Goal: Navigation & Orientation: Find specific page/section

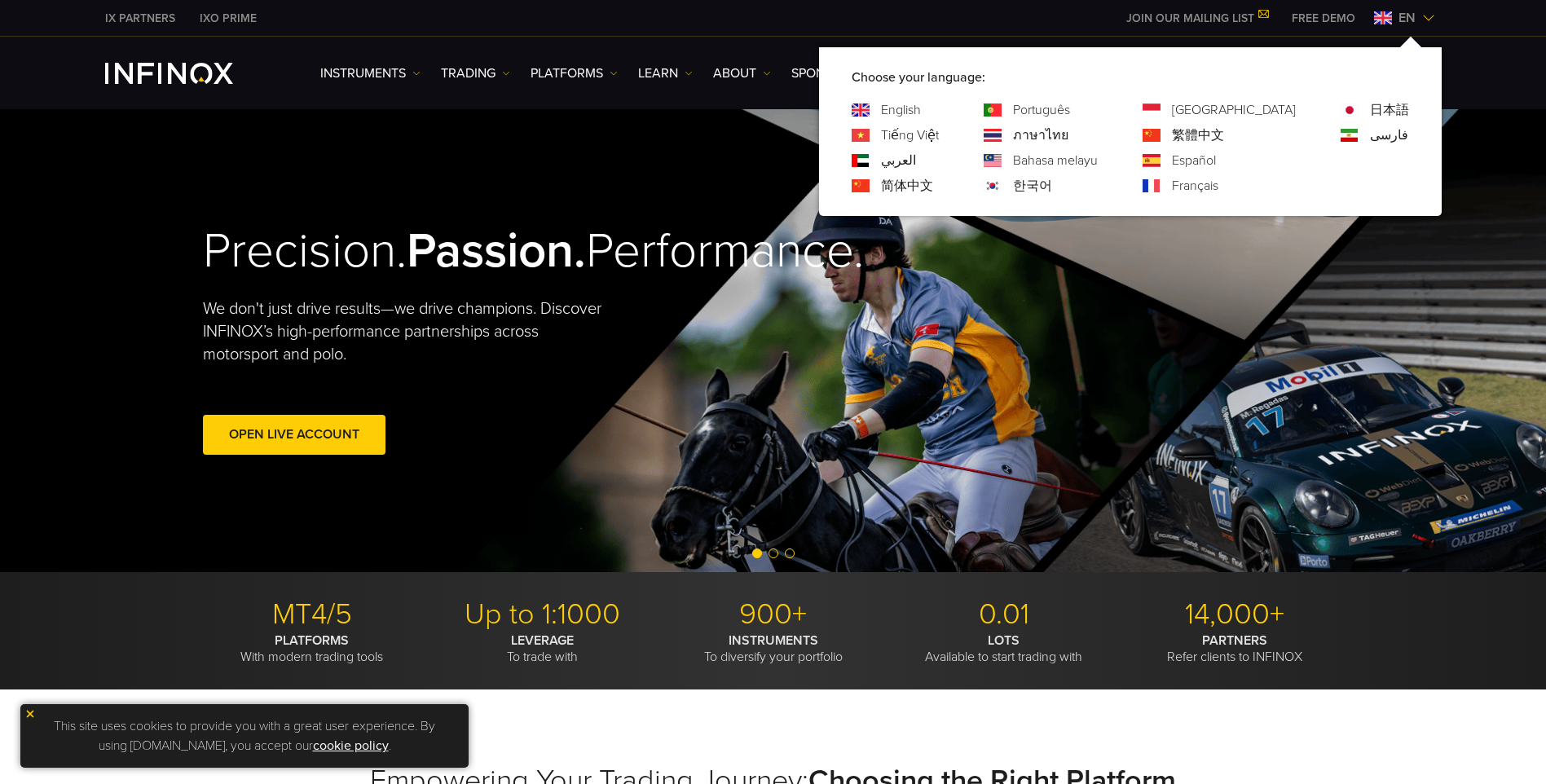
click at [1052, 179] on link "한국어" at bounding box center [1033, 186] width 39 height 19
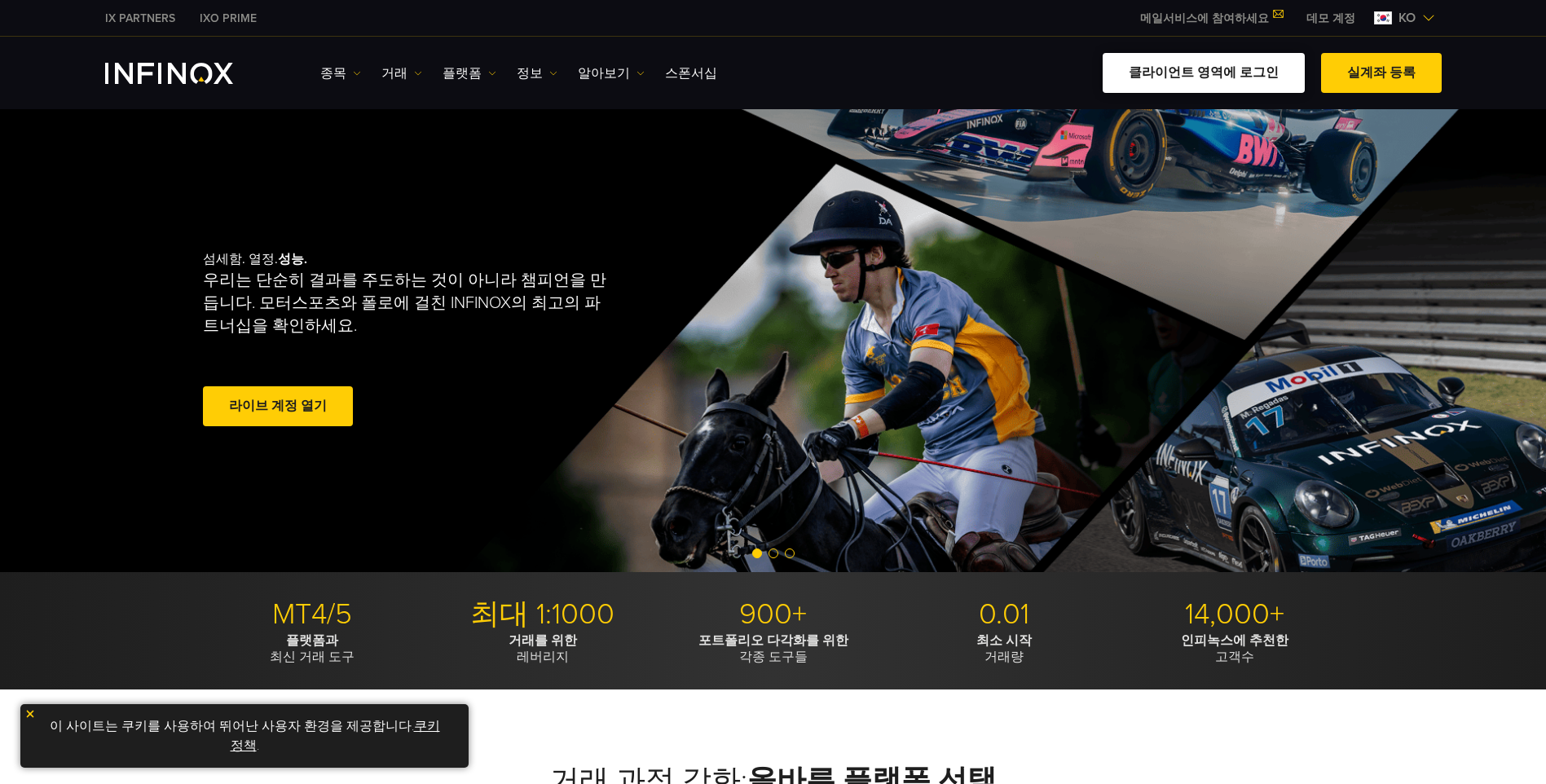
click at [1242, 78] on link "클라이언트 영역에 로그인" at bounding box center [1203, 72] width 202 height 40
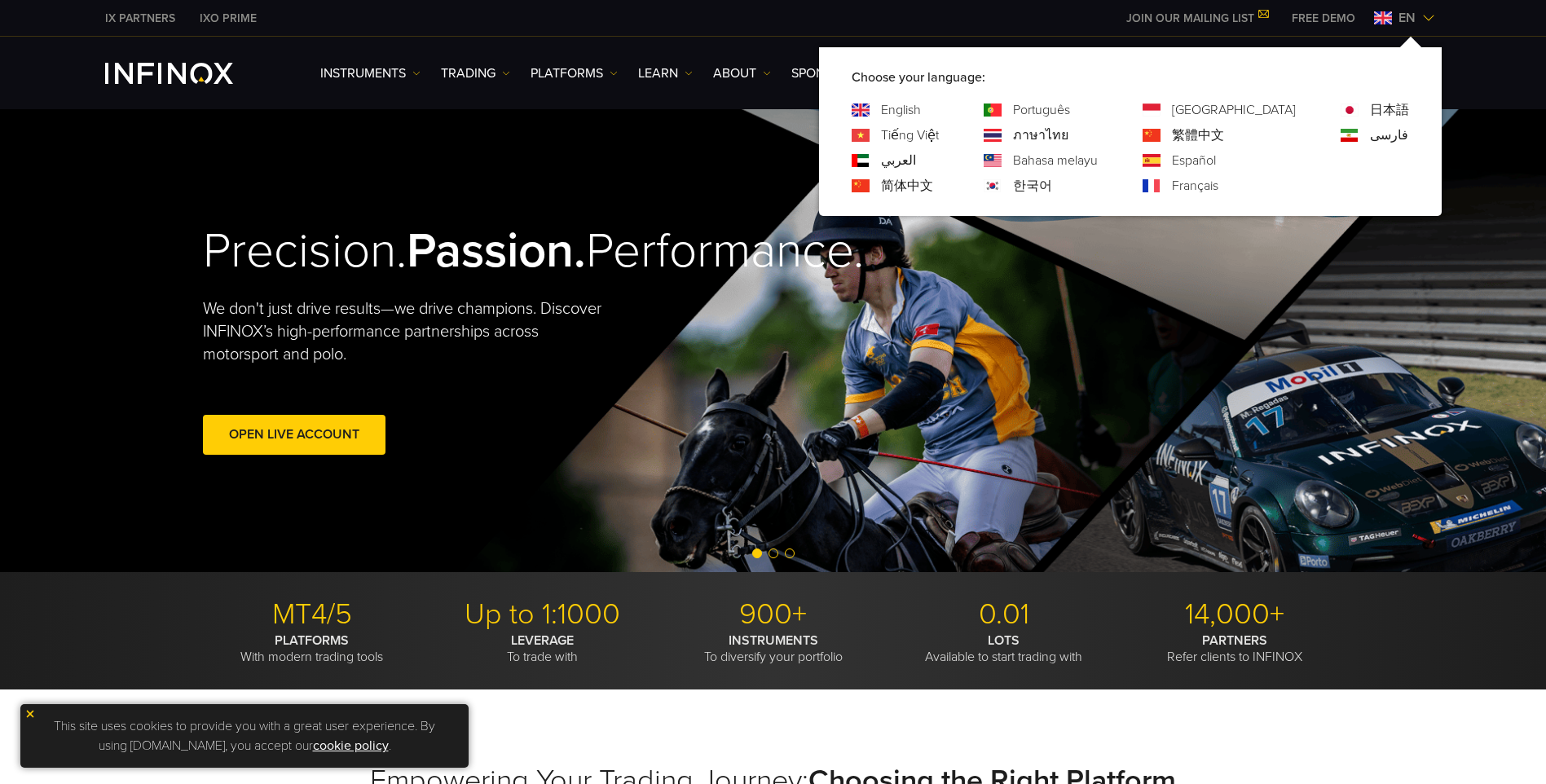
click at [1427, 14] on img at bounding box center [1429, 18] width 13 height 13
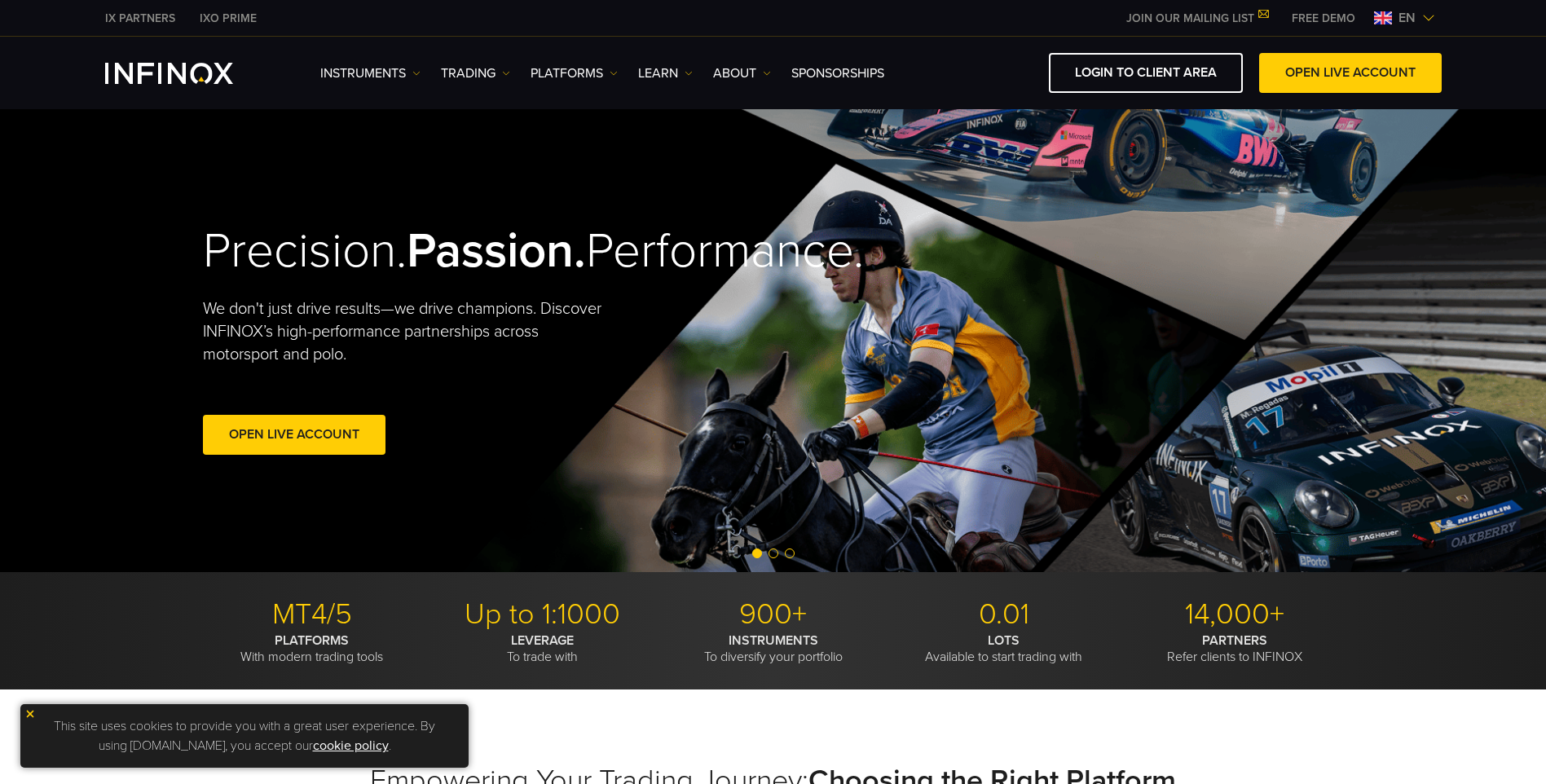
click at [1418, 19] on span "en" at bounding box center [1408, 18] width 30 height 19
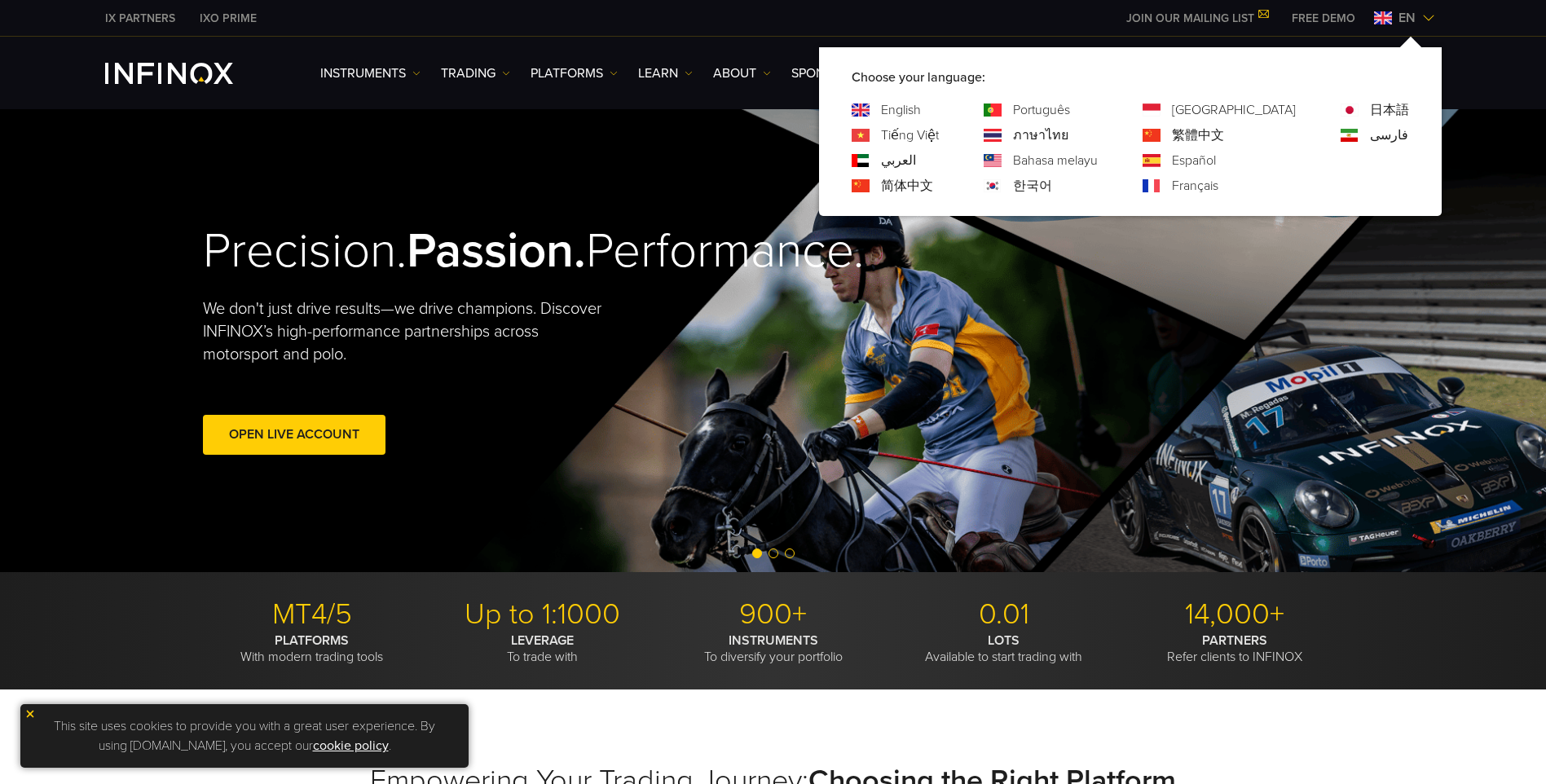
click at [1052, 182] on link "한국어" at bounding box center [1033, 186] width 39 height 19
click at [1428, 19] on img at bounding box center [1429, 18] width 13 height 13
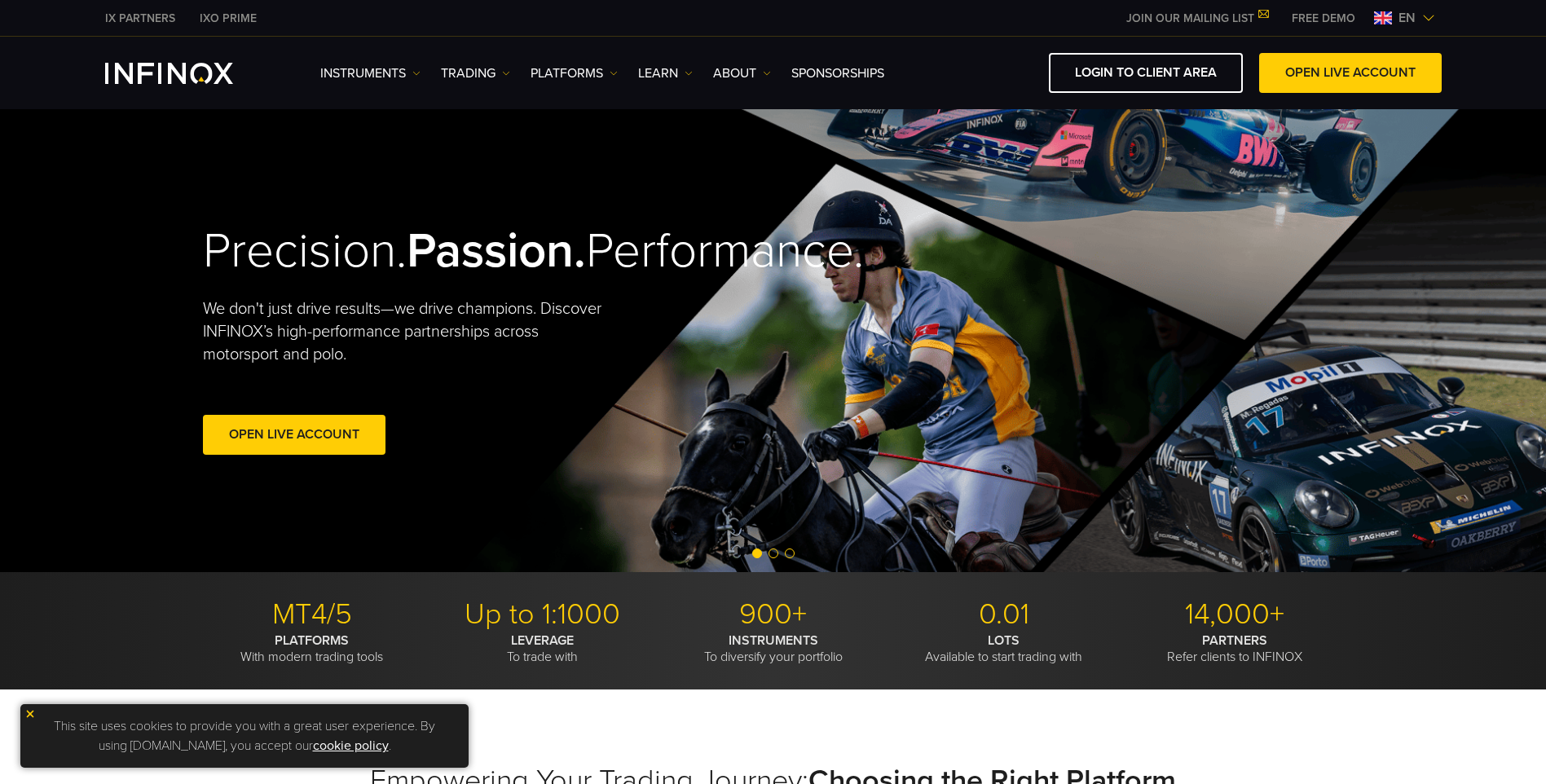
click at [1428, 19] on img at bounding box center [1429, 18] width 13 height 13
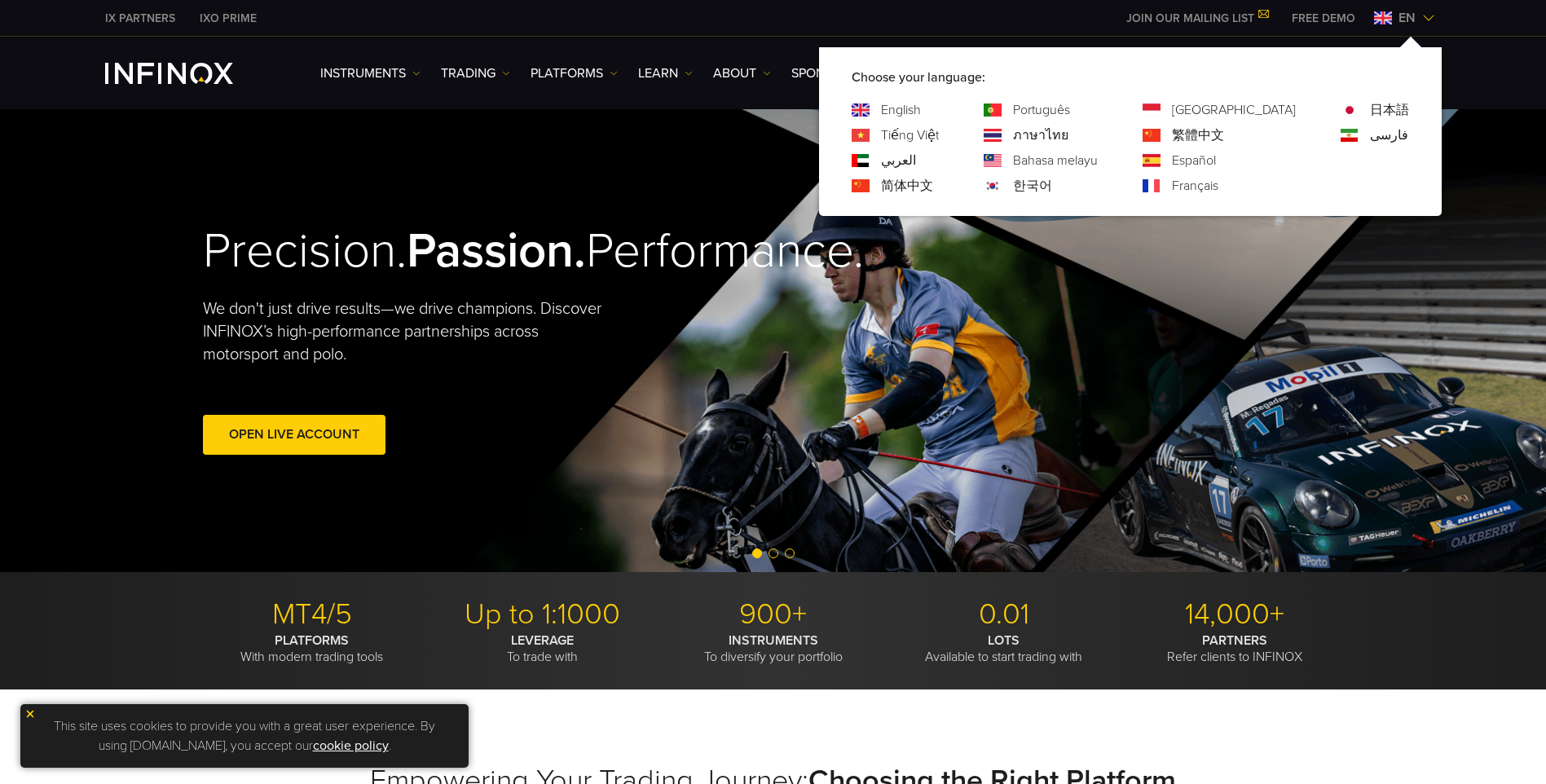
click at [1052, 194] on link "한국어" at bounding box center [1033, 186] width 39 height 19
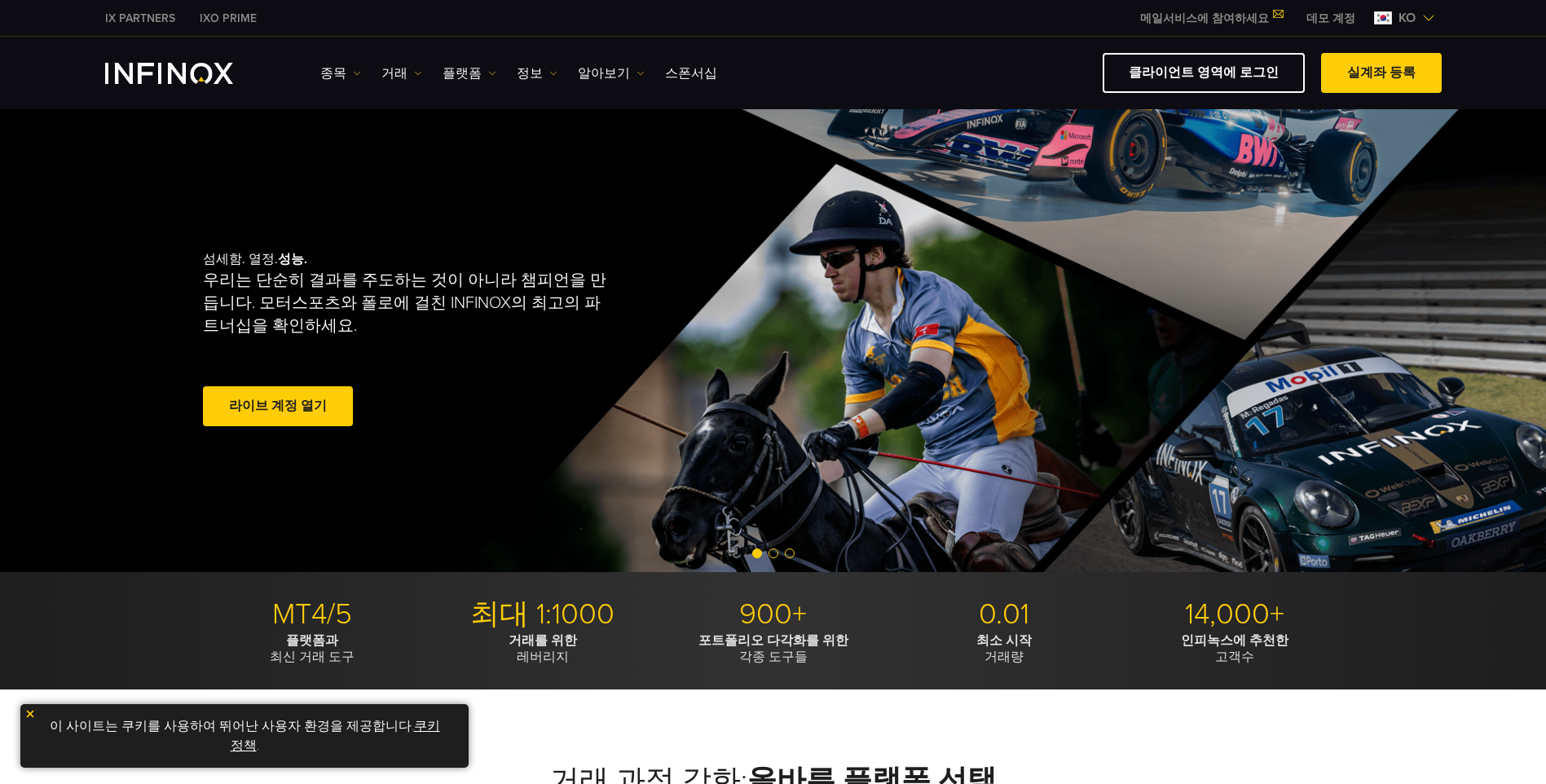
click at [1172, 81] on link "클라이언트 영역에 로그인" at bounding box center [1203, 72] width 202 height 40
